Goal: Find specific fact

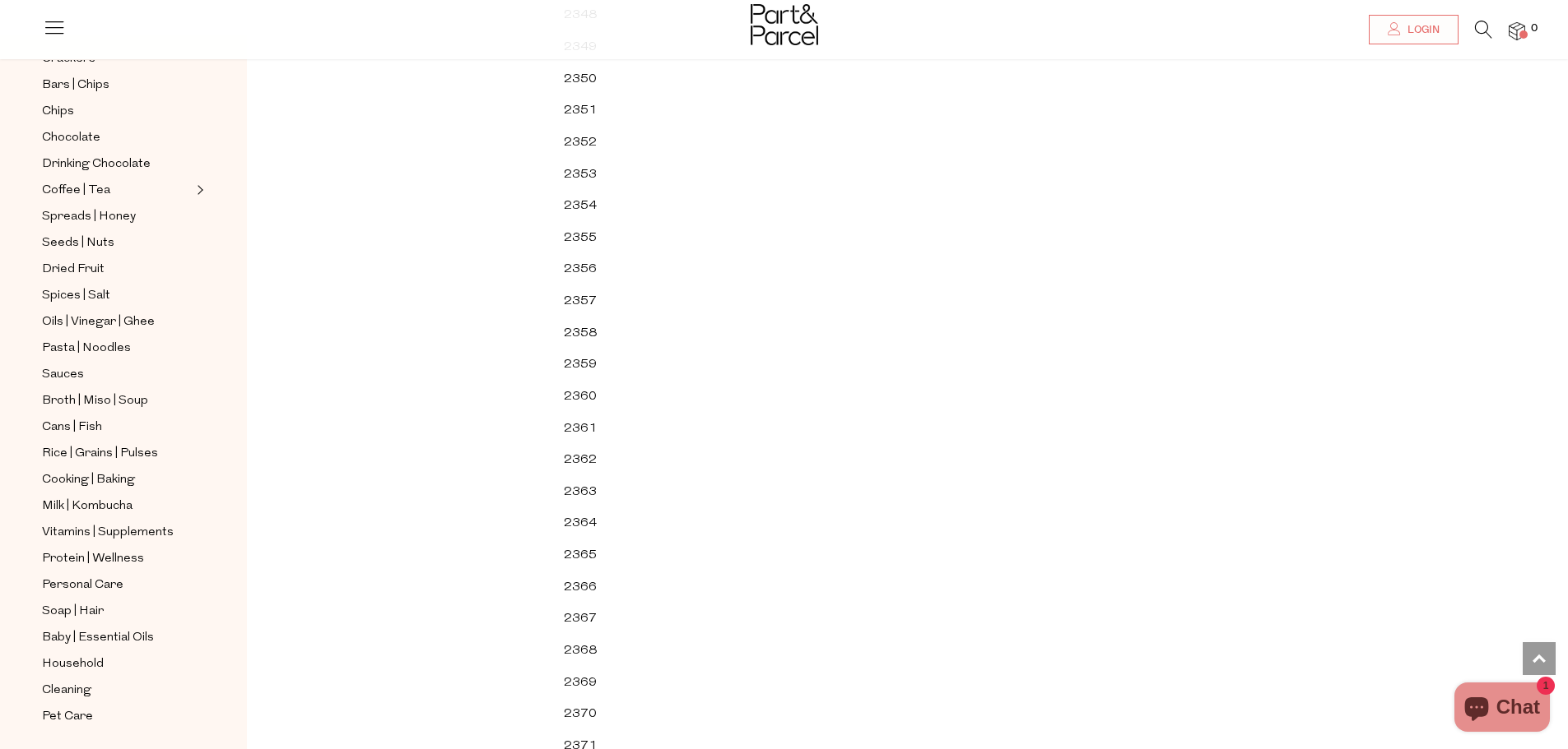
scroll to position [1728, 0]
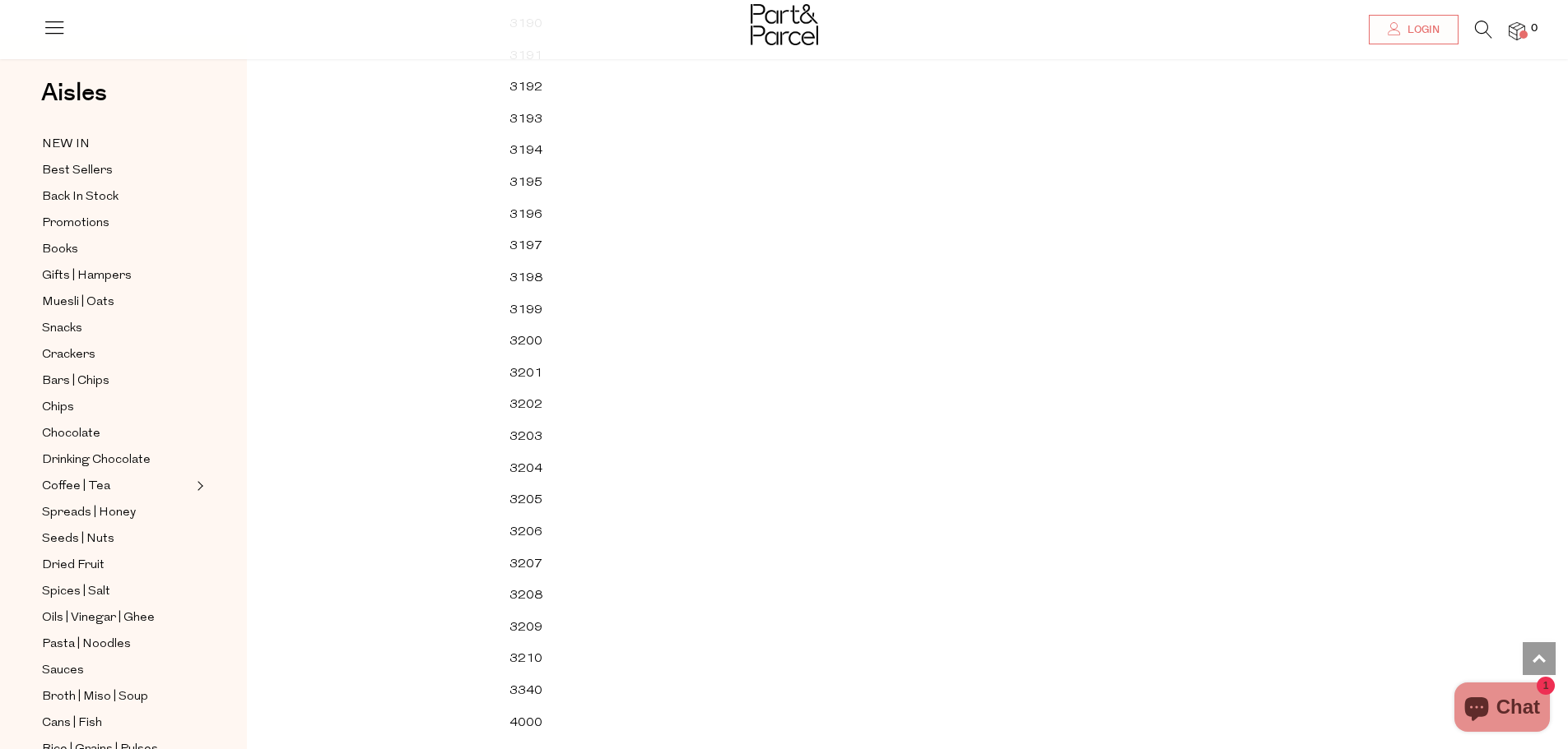
scroll to position [46315, 0]
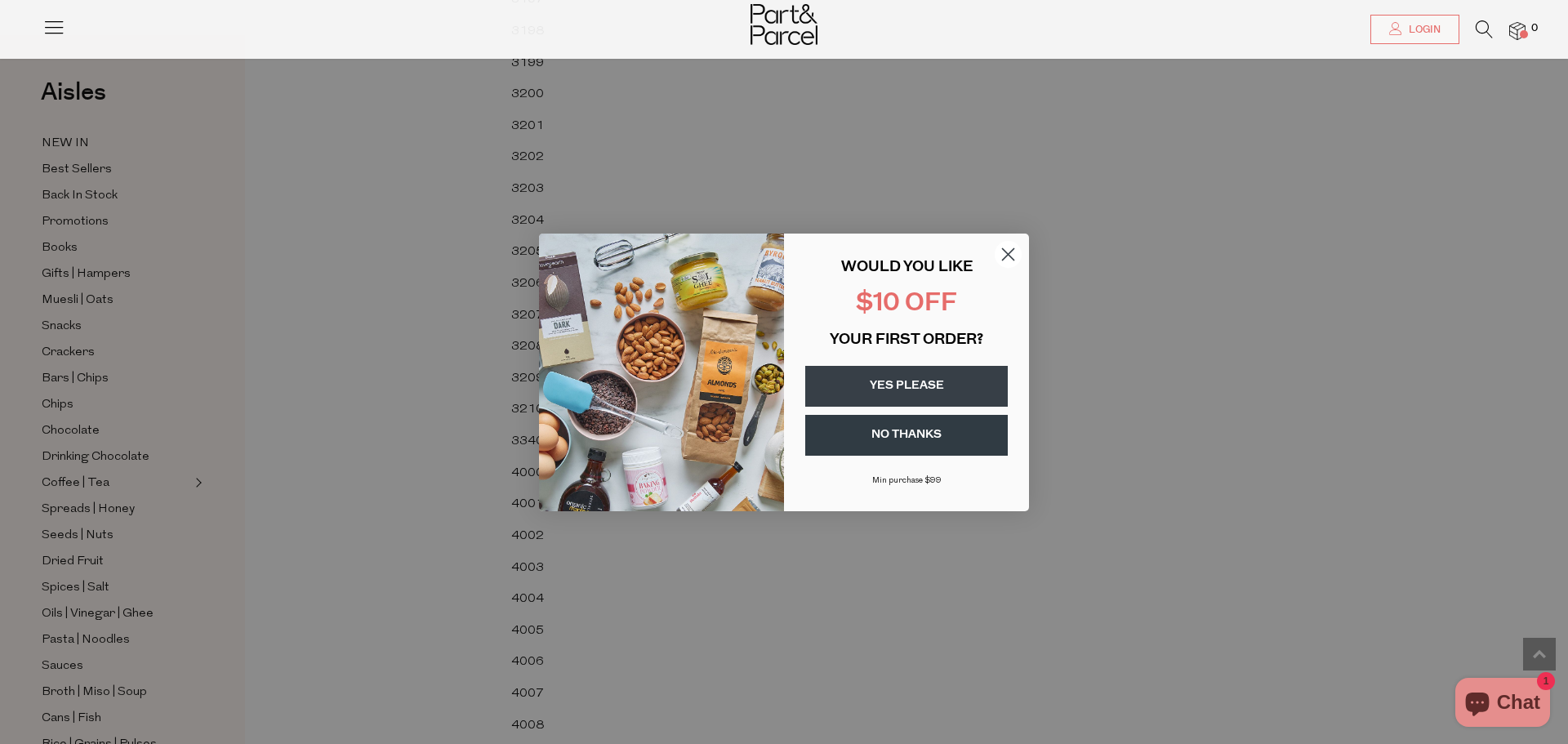
drag, startPoint x: 1014, startPoint y: 256, endPoint x: 1021, endPoint y: 260, distance: 8.1
click at [1014, 256] on circle "Close dialog" at bounding box center [1008, 254] width 27 height 27
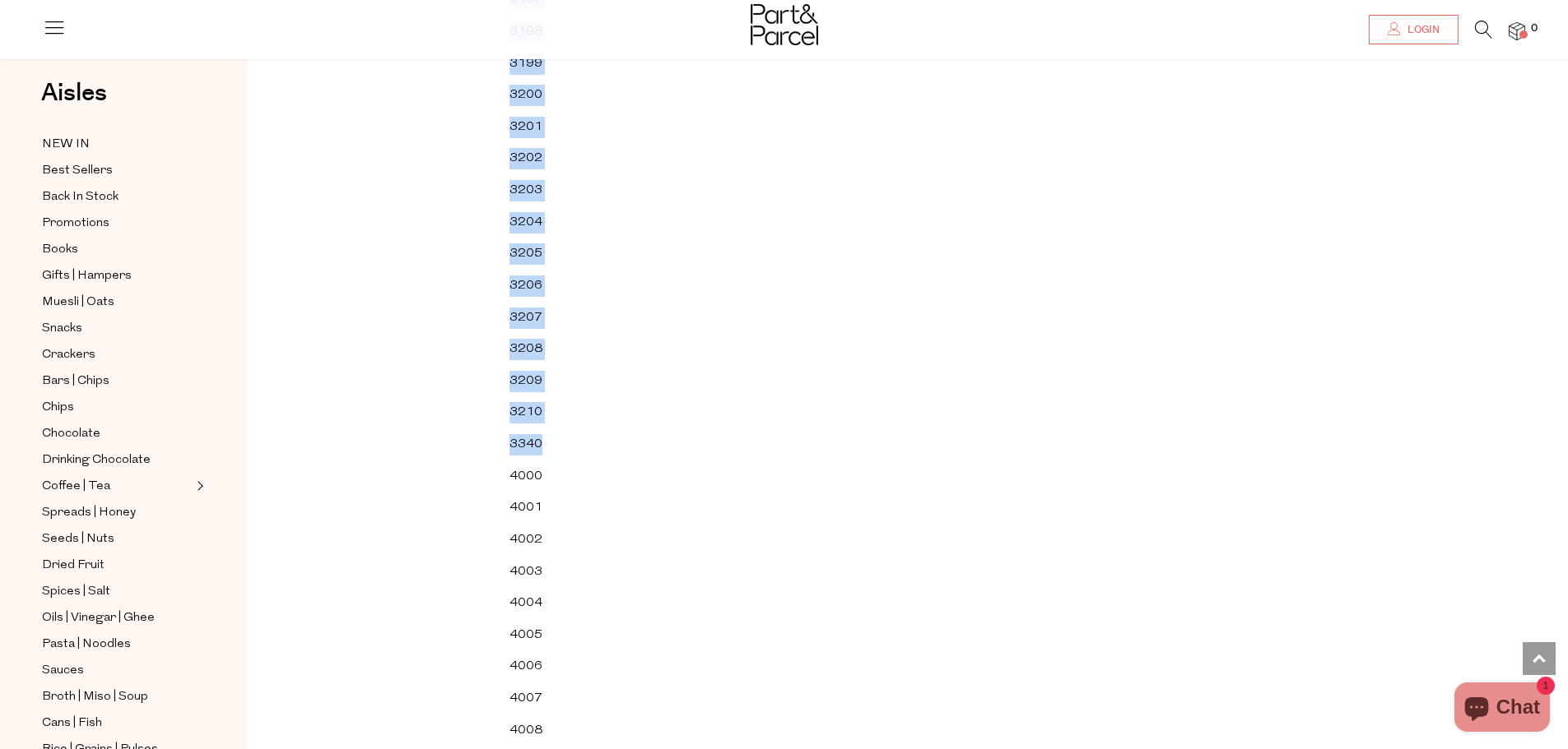
drag, startPoint x: 557, startPoint y: 446, endPoint x: 510, endPoint y: 447, distance: 47.0
click at [529, 442] on td "3340" at bounding box center [539, 446] width 71 height 32
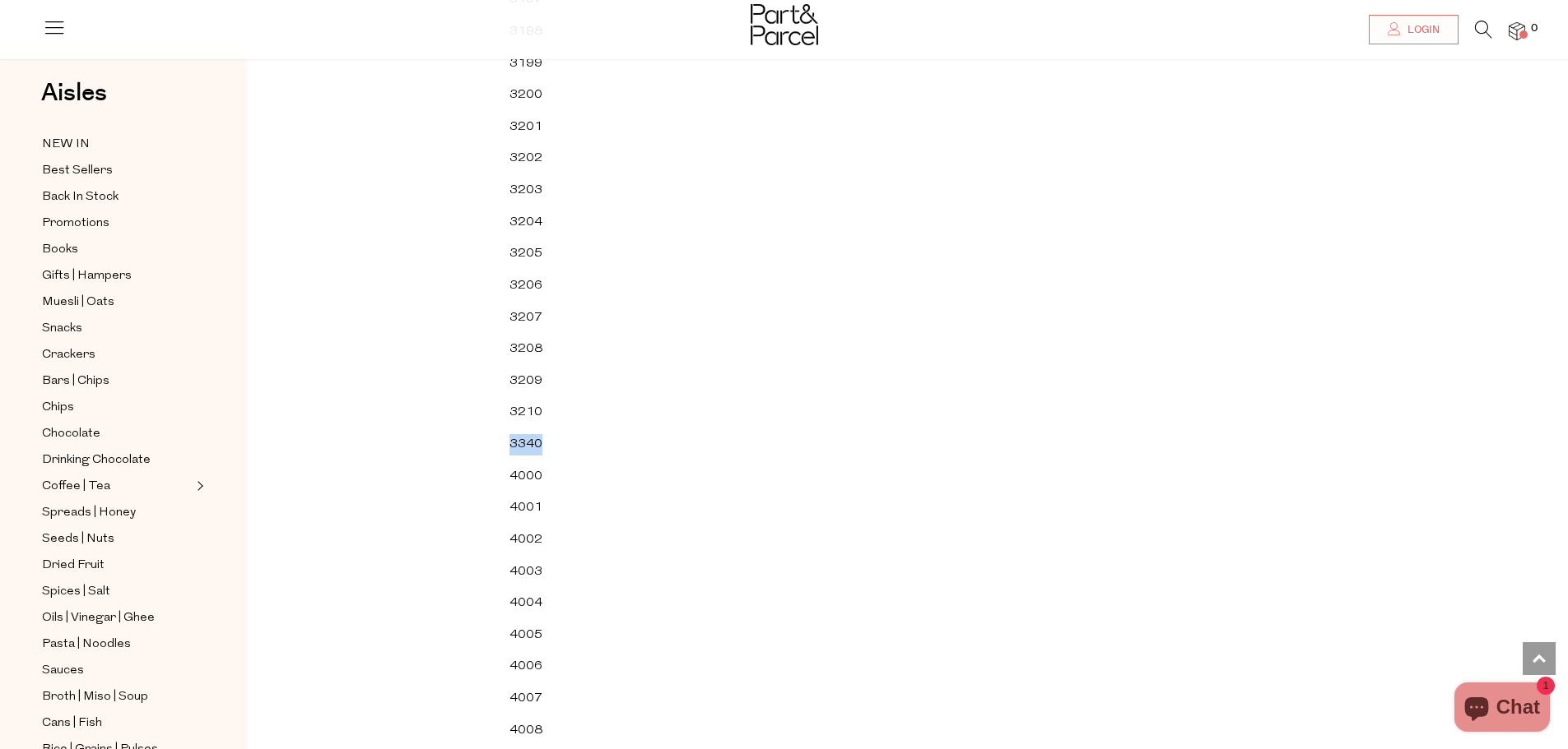
click at [529, 442] on td "3340" at bounding box center [539, 446] width 71 height 32
